Goal: Task Accomplishment & Management: Manage account settings

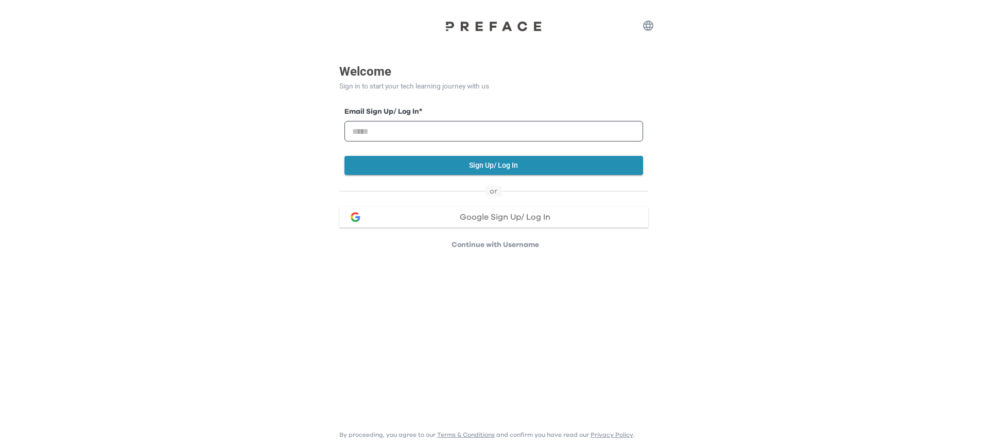
click at [435, 132] on input "email" at bounding box center [493, 131] width 299 height 21
type input "**********"
click at [451, 163] on button "Sign Up/ Log In" at bounding box center [493, 165] width 299 height 19
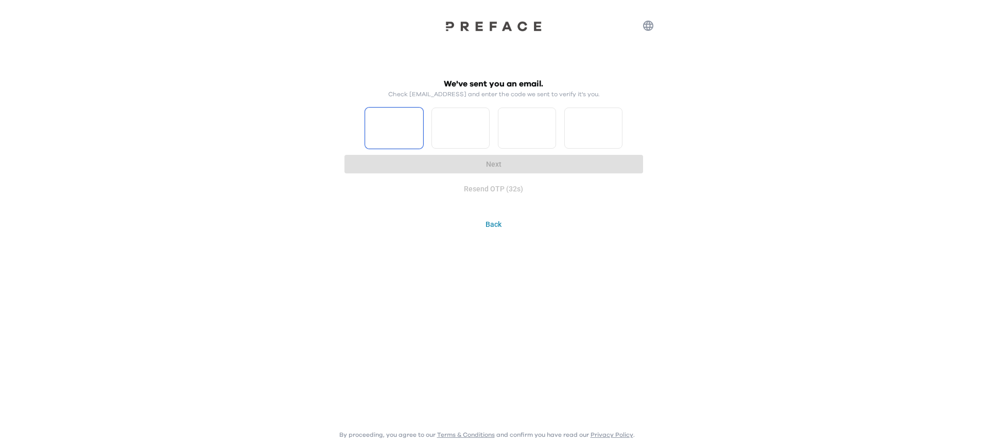
click at [395, 128] on input "Please enter OTP character 1" at bounding box center [394, 128] width 58 height 41
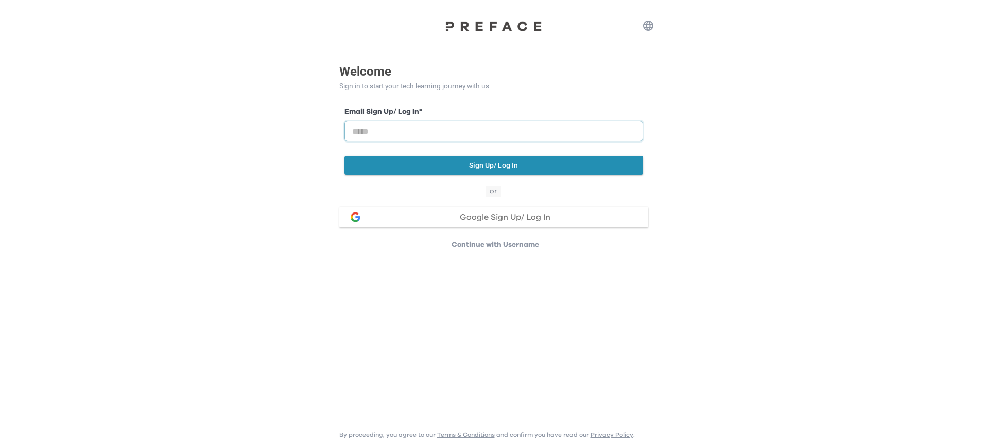
click at [461, 140] on input "email" at bounding box center [493, 131] width 299 height 21
type input "**********"
click at [468, 163] on button "Sign Up/ Log In" at bounding box center [493, 165] width 299 height 19
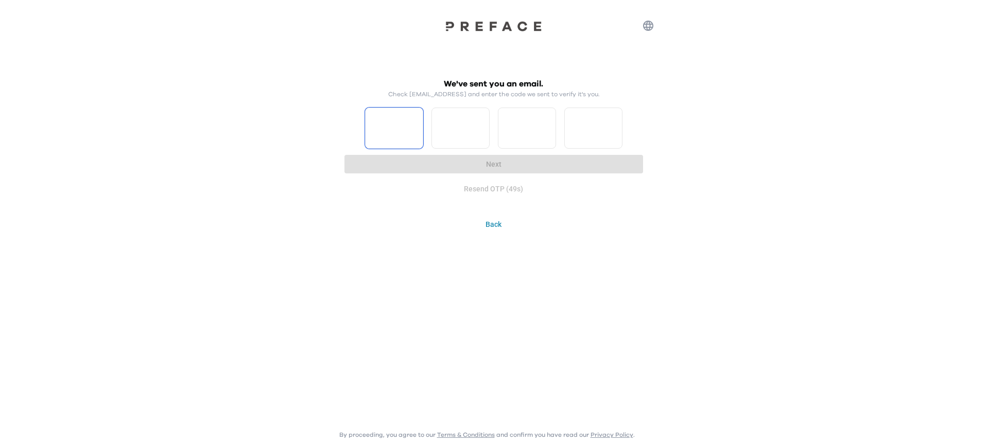
click at [391, 140] on input "Please enter OTP character 1" at bounding box center [394, 128] width 58 height 41
type input "*"
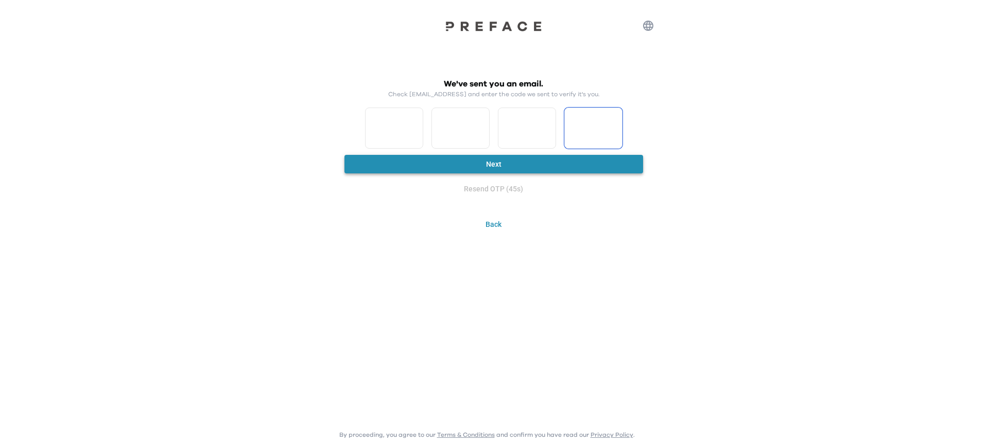
type input "*"
click at [423, 168] on button "Next" at bounding box center [493, 164] width 299 height 19
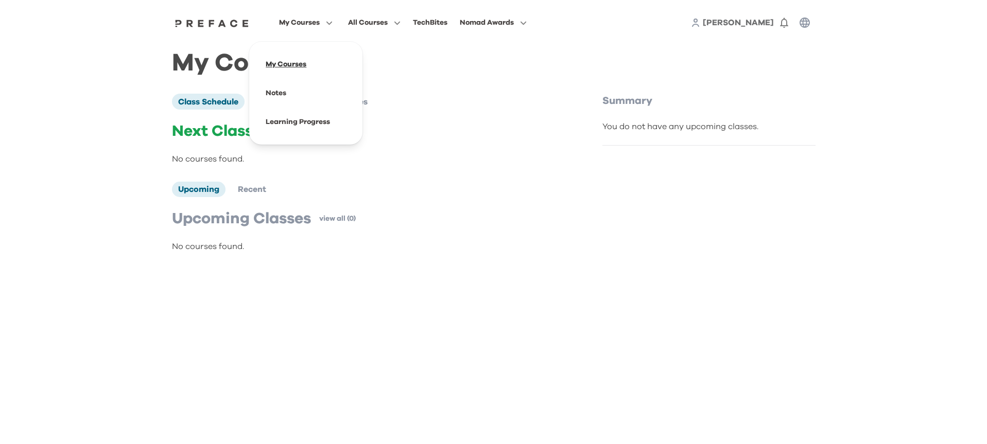
click at [296, 62] on span at bounding box center [305, 64] width 97 height 29
click at [375, 21] on span "All Courses" at bounding box center [368, 22] width 40 height 12
click at [432, 24] on div "TechBites" at bounding box center [430, 22] width 34 height 12
click at [759, 23] on span "[PERSON_NAME]" at bounding box center [738, 23] width 71 height 8
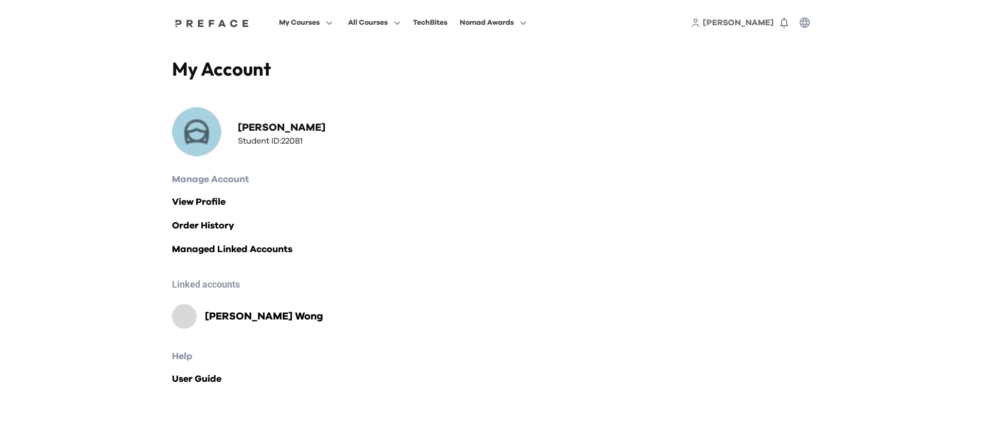
click at [417, 68] on h4 "My Account" at bounding box center [333, 69] width 322 height 23
click at [365, 58] on span at bounding box center [374, 64] width 97 height 29
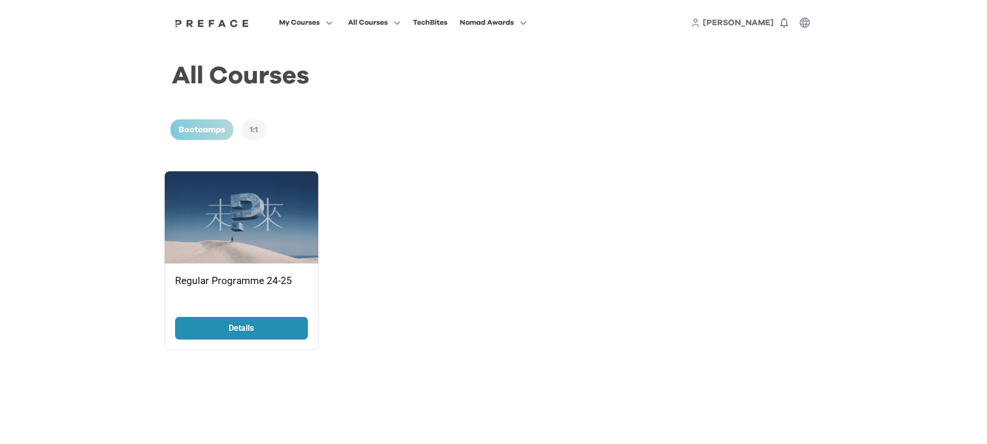
click at [268, 324] on p "Details" at bounding box center [241, 328] width 77 height 12
click at [435, 19] on div "TechBites" at bounding box center [430, 22] width 34 height 12
click at [313, 22] on span "My Courses" at bounding box center [299, 22] width 41 height 12
click at [293, 60] on span at bounding box center [305, 64] width 97 height 29
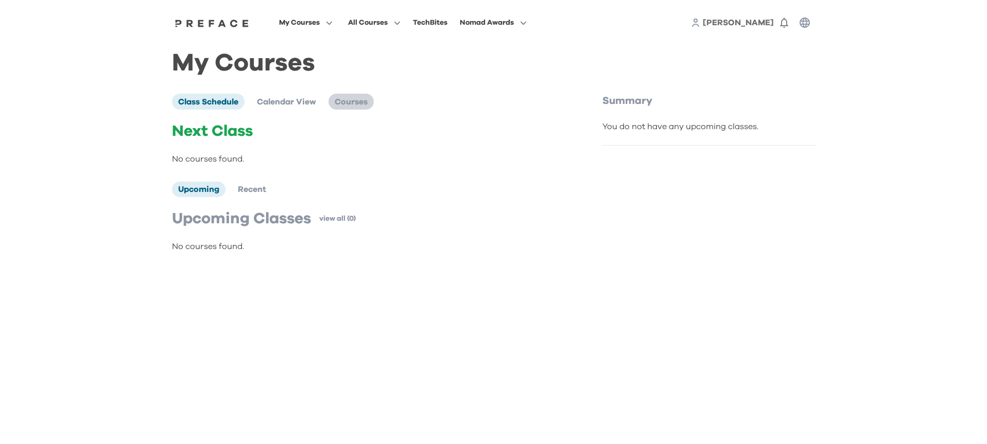
click at [350, 107] on li "Courses" at bounding box center [350, 101] width 45 height 15
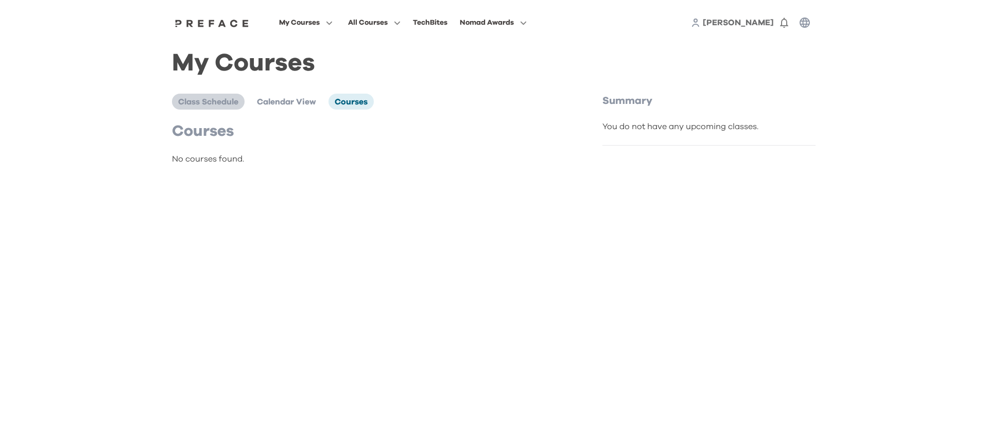
click at [219, 96] on li "Class Schedule" at bounding box center [208, 101] width 73 height 15
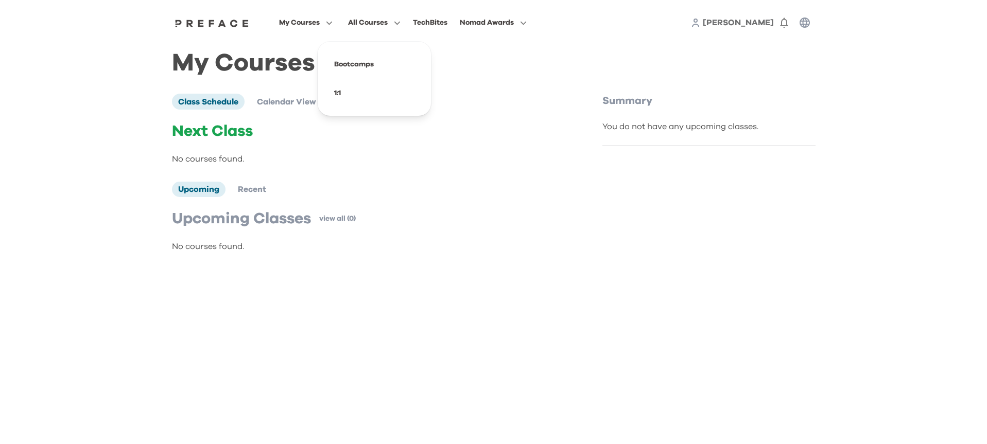
click at [367, 22] on span "All Courses" at bounding box center [368, 22] width 40 height 12
click at [510, 23] on span "Nomad Awards" at bounding box center [487, 22] width 54 height 12
